Goal: Information Seeking & Learning: Learn about a topic

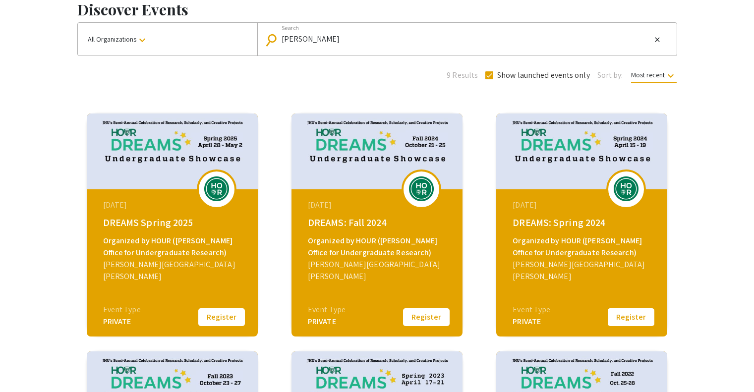
scroll to position [57, 0]
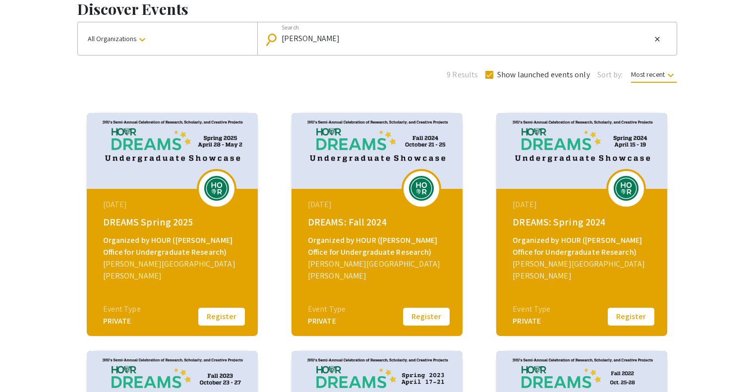
click at [115, 325] on div "PRIVATE" at bounding box center [122, 321] width 38 height 12
click at [366, 148] on img at bounding box center [377, 151] width 171 height 76
click at [231, 165] on img at bounding box center [172, 151] width 171 height 76
click at [557, 176] on img at bounding box center [582, 151] width 171 height 76
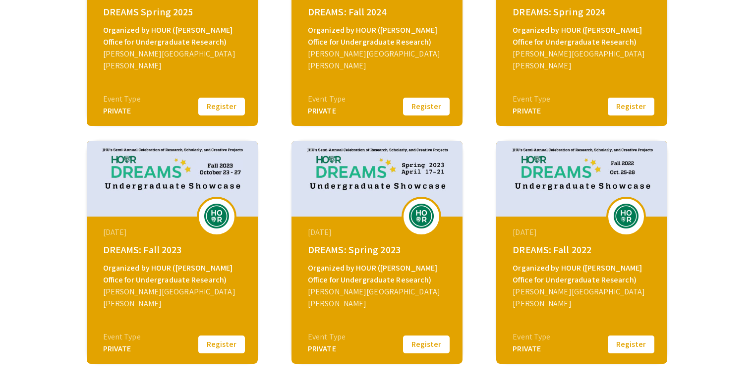
scroll to position [321, 0]
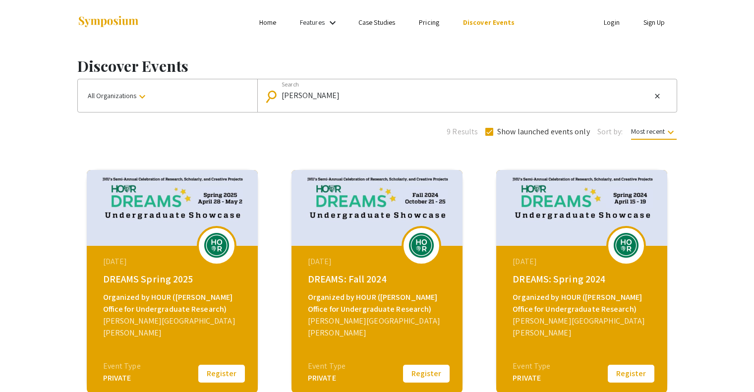
click at [333, 21] on mat-icon "keyboard_arrow_down" at bounding box center [333, 23] width 12 height 12
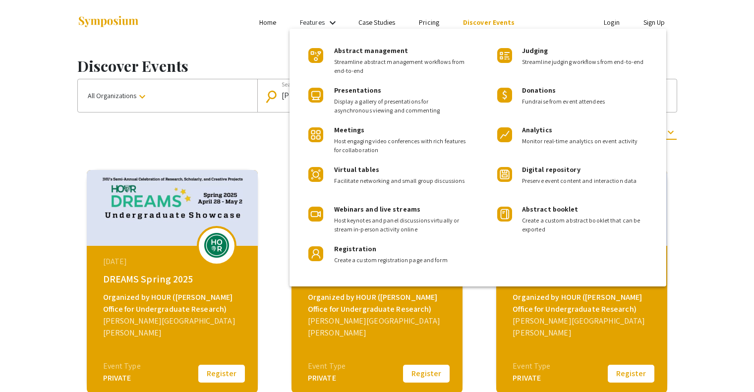
click at [335, 22] on div at bounding box center [377, 196] width 754 height 392
